Goal: Book appointment/travel/reservation

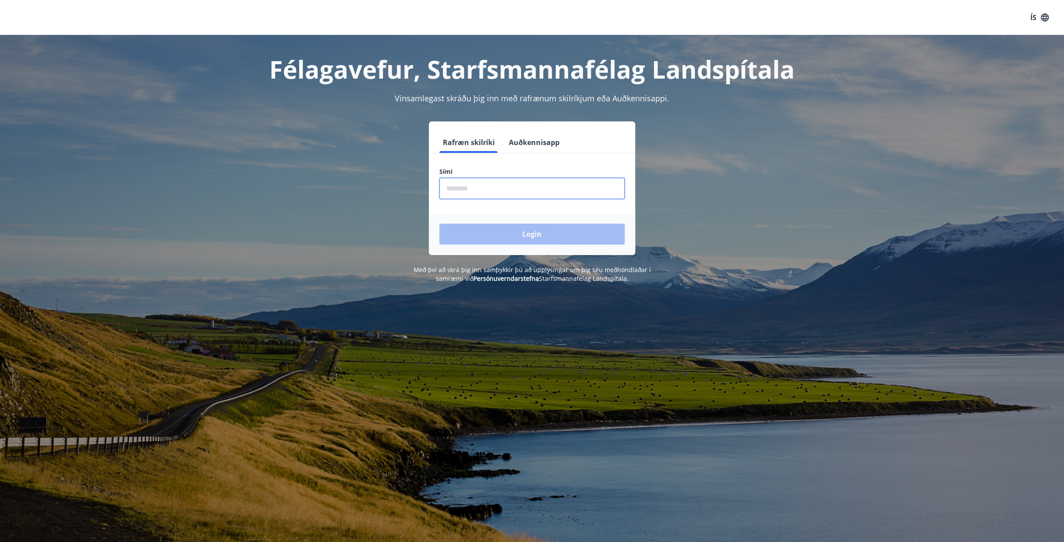
click at [484, 191] on input "phone" at bounding box center [531, 188] width 185 height 21
type input "********"
click at [518, 233] on button "Login" at bounding box center [531, 234] width 185 height 21
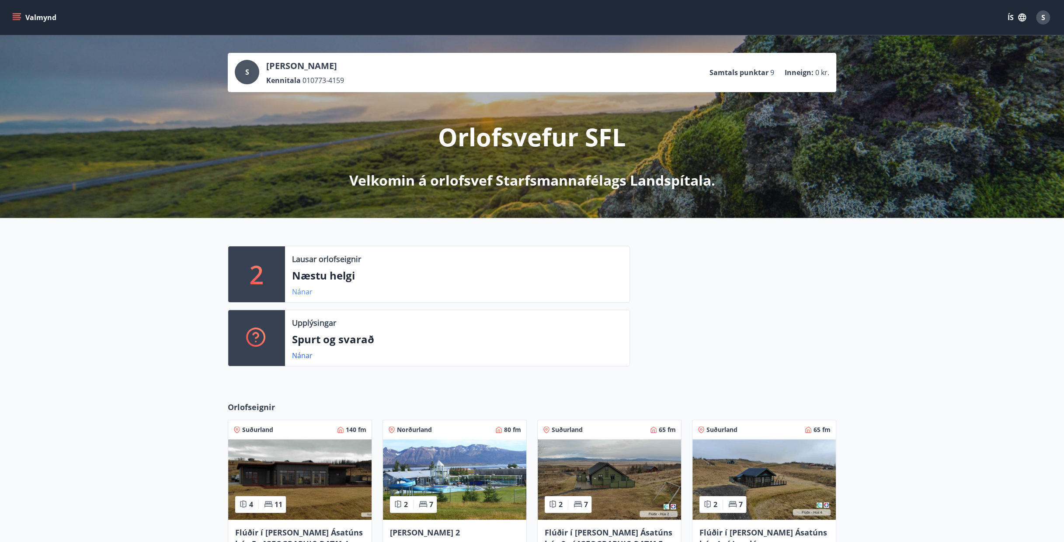
click at [301, 291] on link "Nánar" at bounding box center [302, 292] width 21 height 10
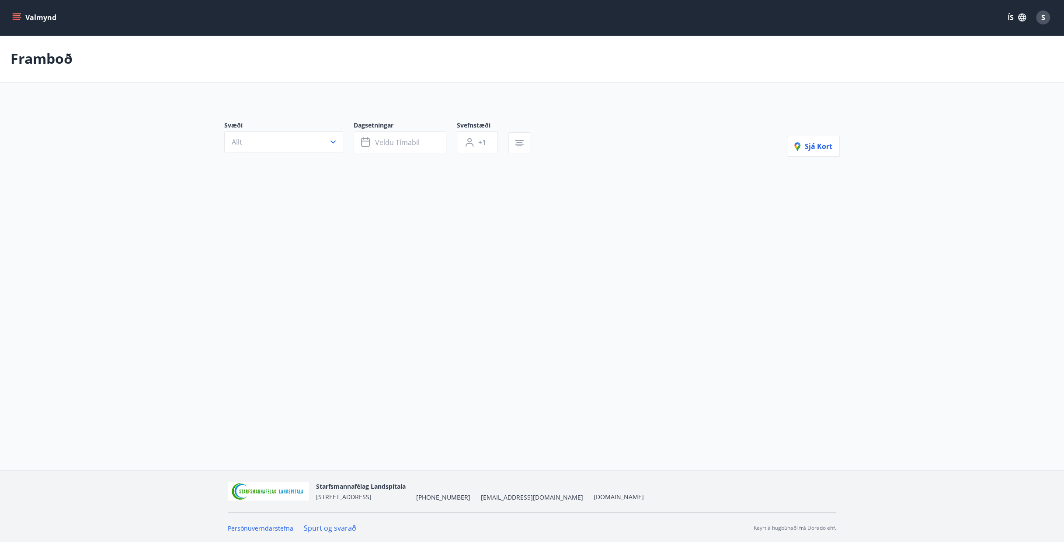
type input "*"
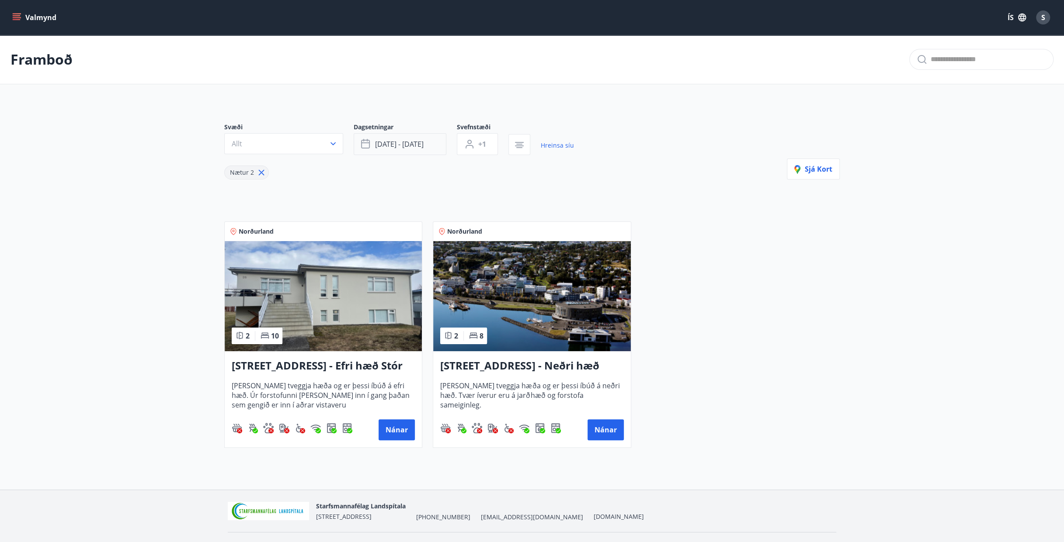
click at [395, 146] on span "sep 12 - sep 15" at bounding box center [399, 144] width 49 height 10
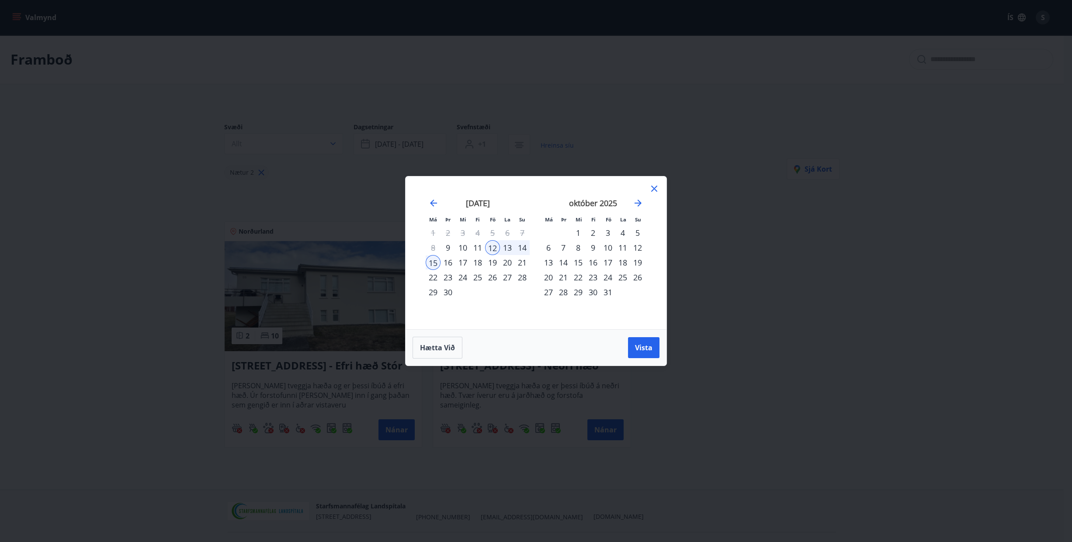
click at [498, 264] on div "19" at bounding box center [492, 262] width 15 height 15
click at [439, 278] on div "22" at bounding box center [433, 277] width 15 height 15
click at [636, 346] on span "Vista" at bounding box center [643, 348] width 17 height 10
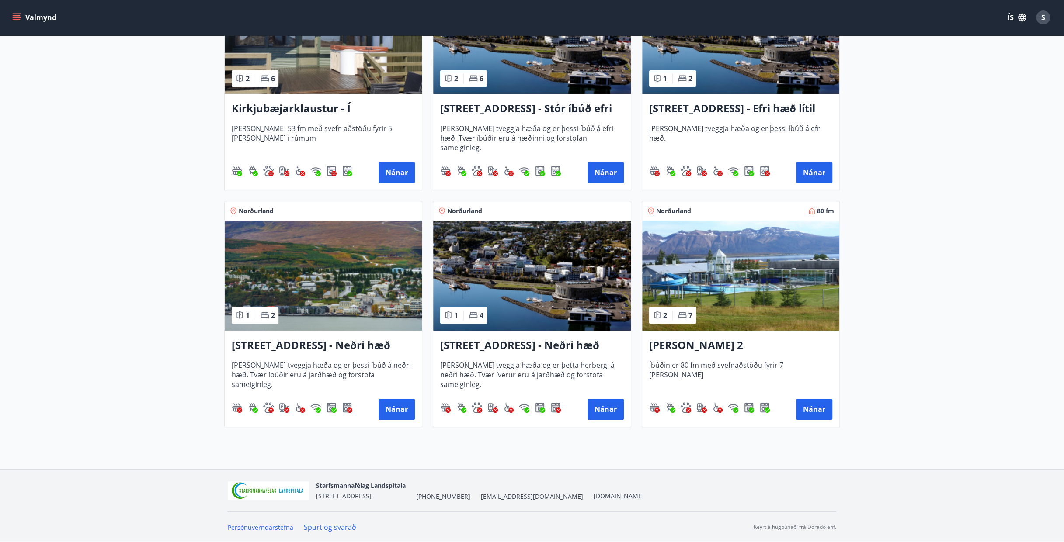
scroll to position [94, 0]
